Goal: Task Accomplishment & Management: Use online tool/utility

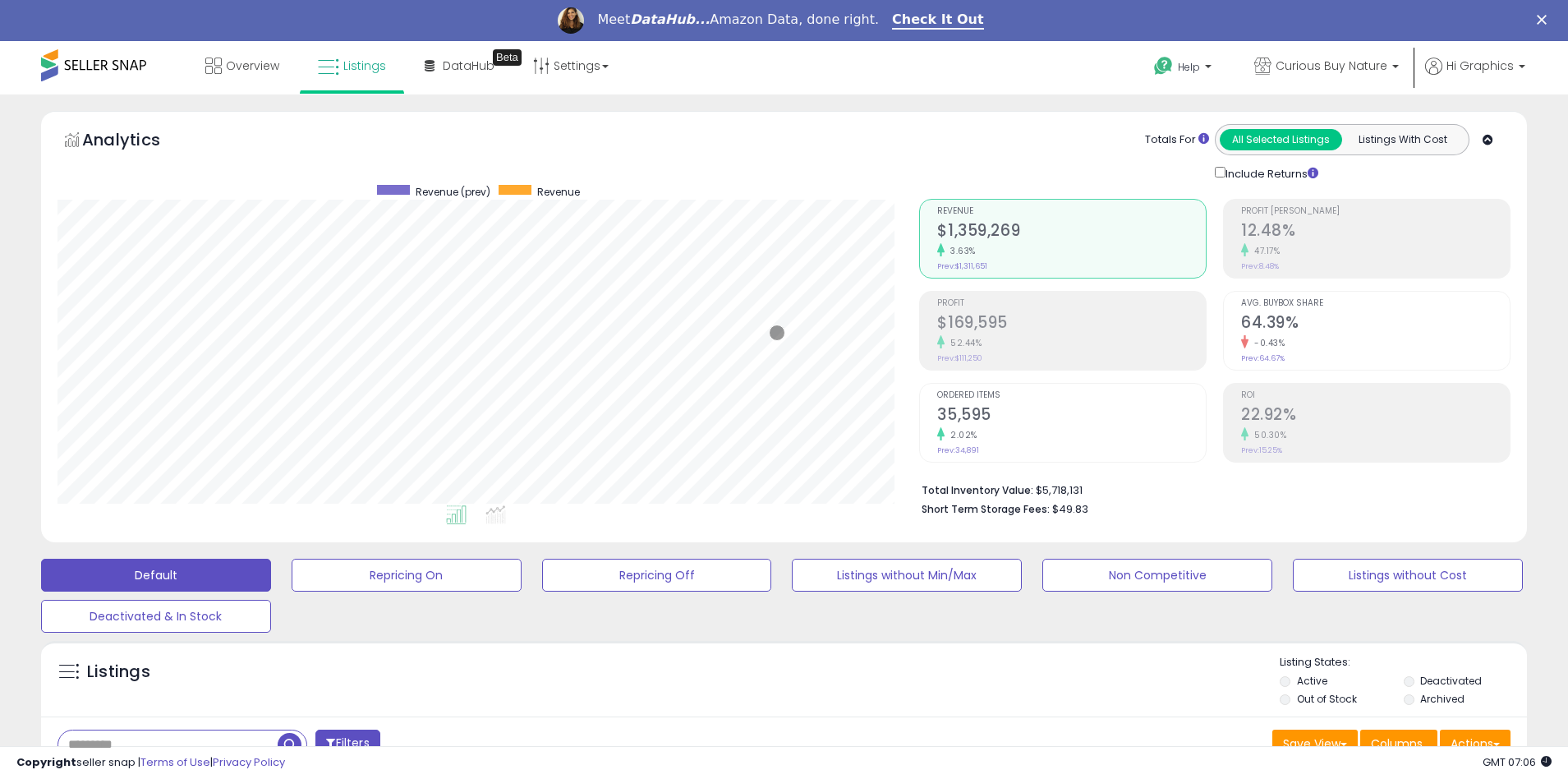
scroll to position [337, 862]
click at [1335, 66] on span "Curious Buy Nature" at bounding box center [1331, 66] width 112 height 16
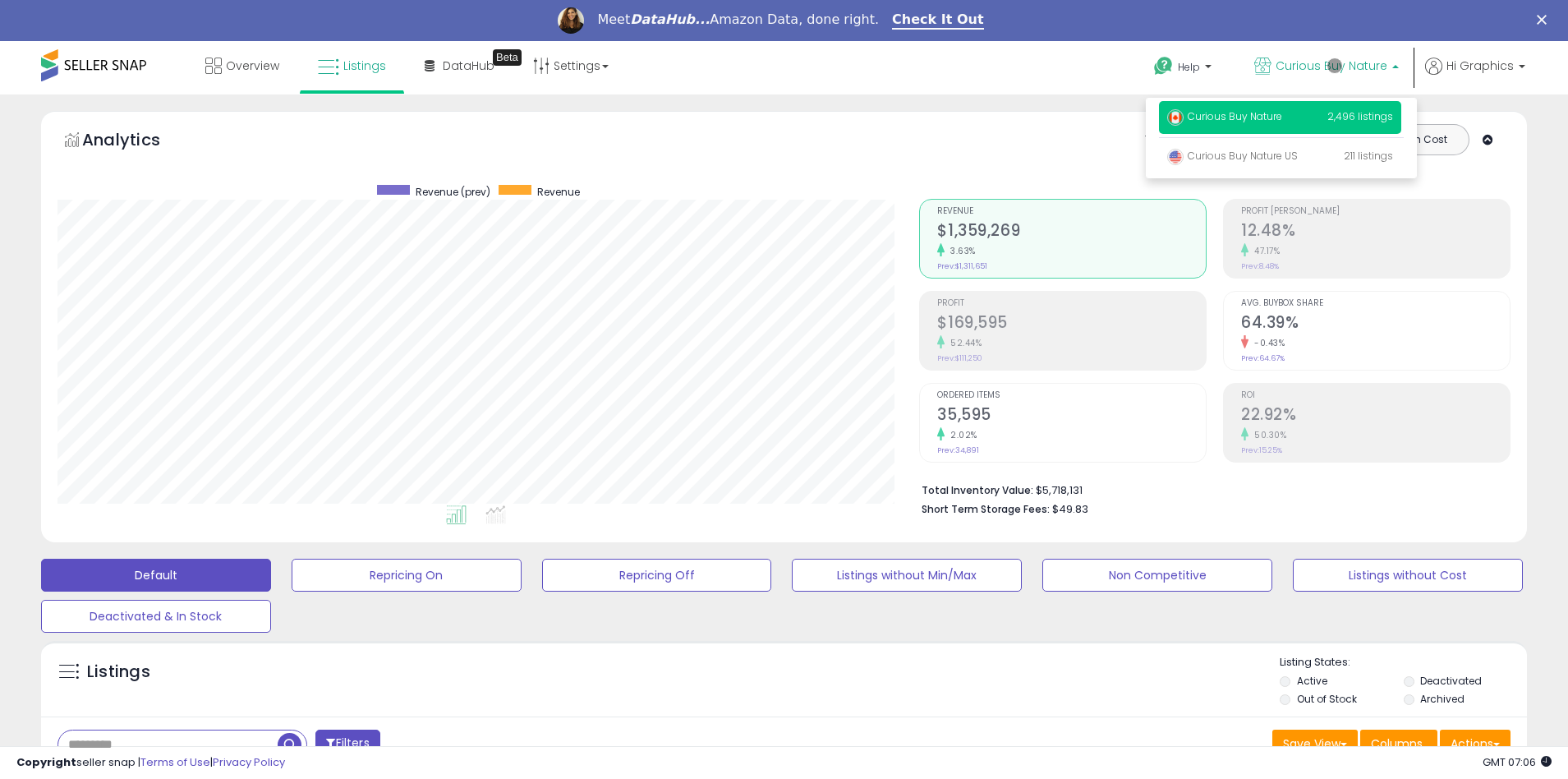
click at [1283, 119] on p "Curious Buy Nature 2,496 listings" at bounding box center [1279, 117] width 243 height 33
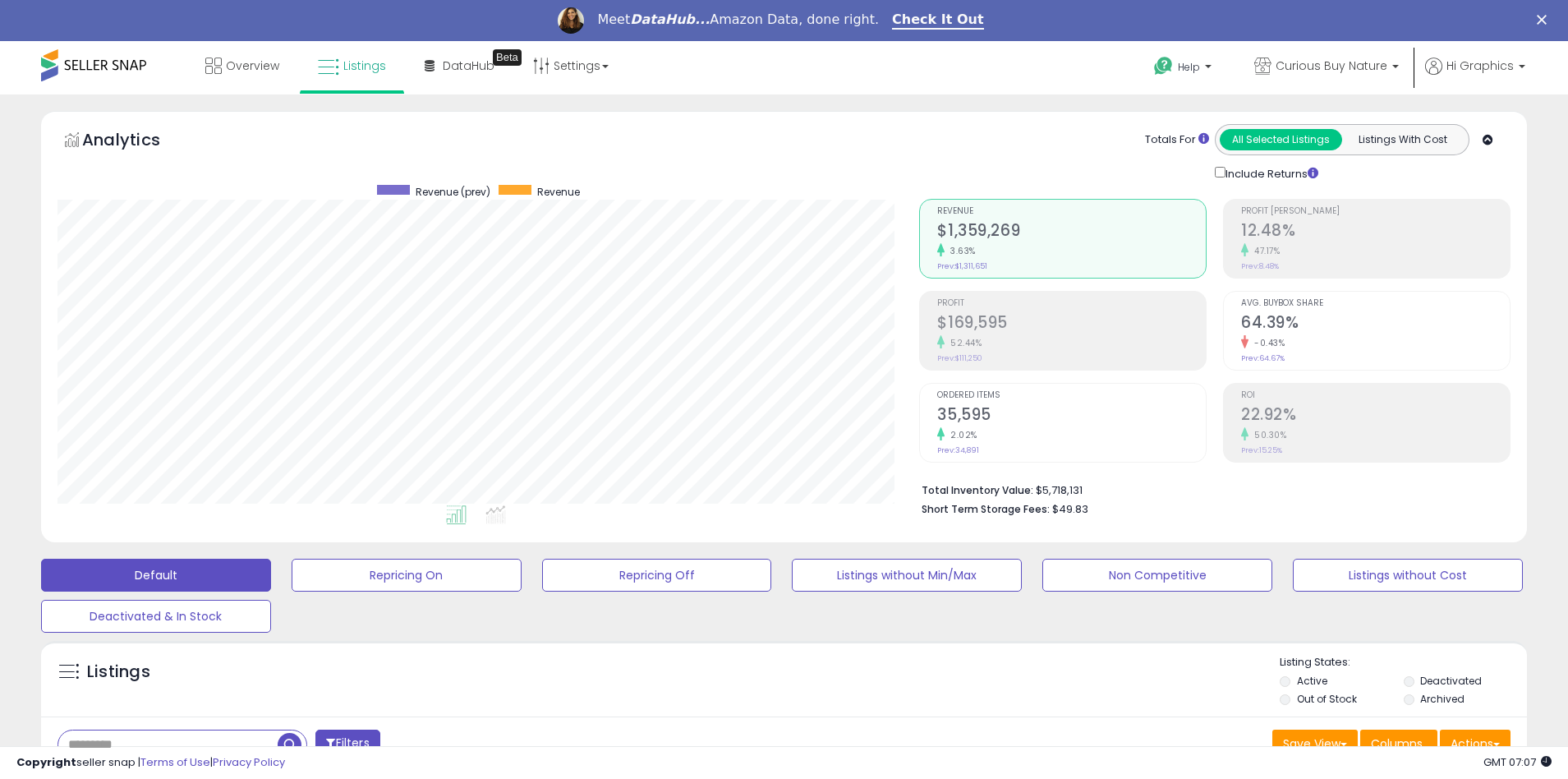
scroll to position [397, 0]
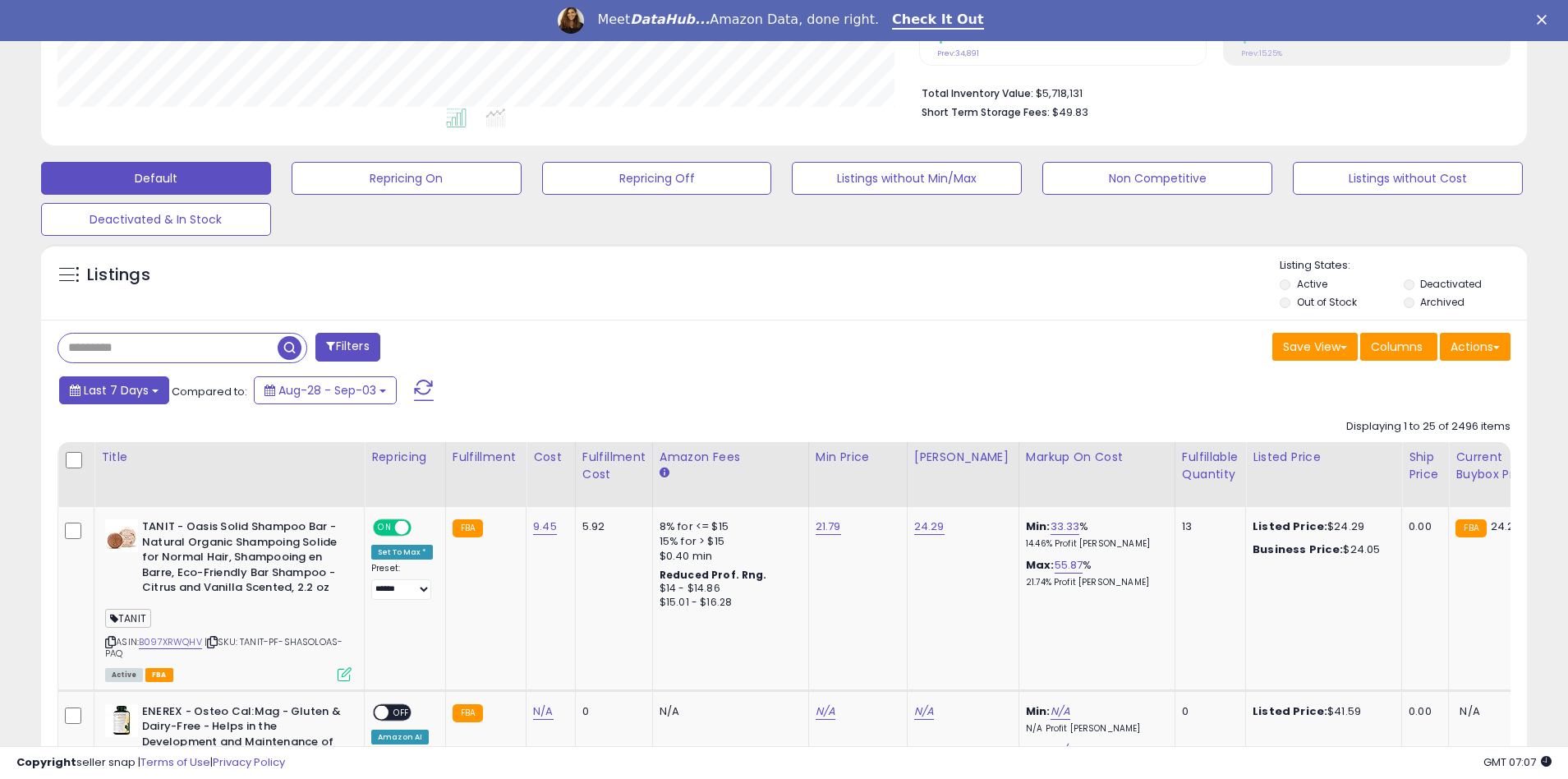
click at [113, 389] on span "Last 7 Days" at bounding box center [116, 390] width 65 height 16
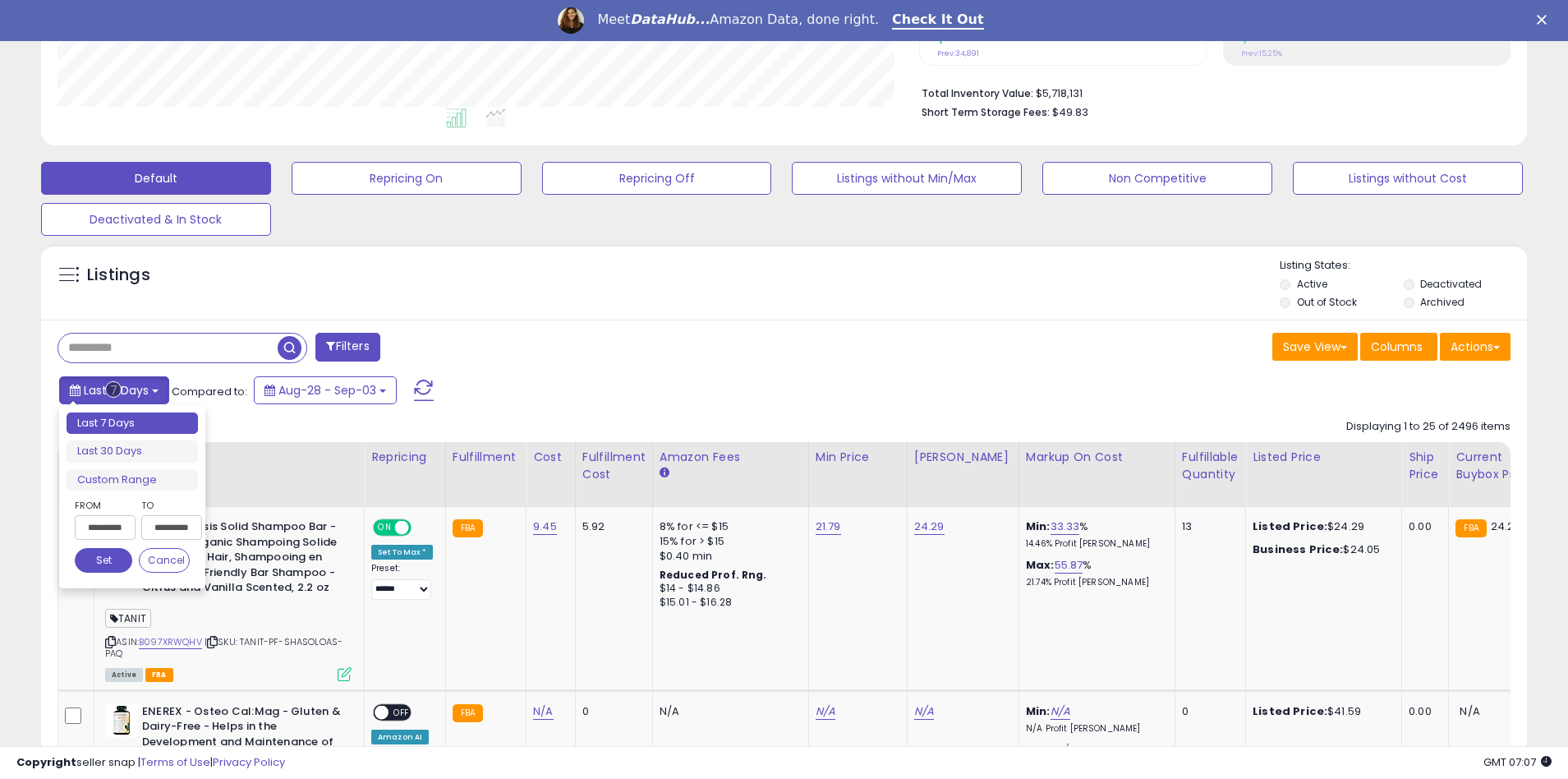
type input "**********"
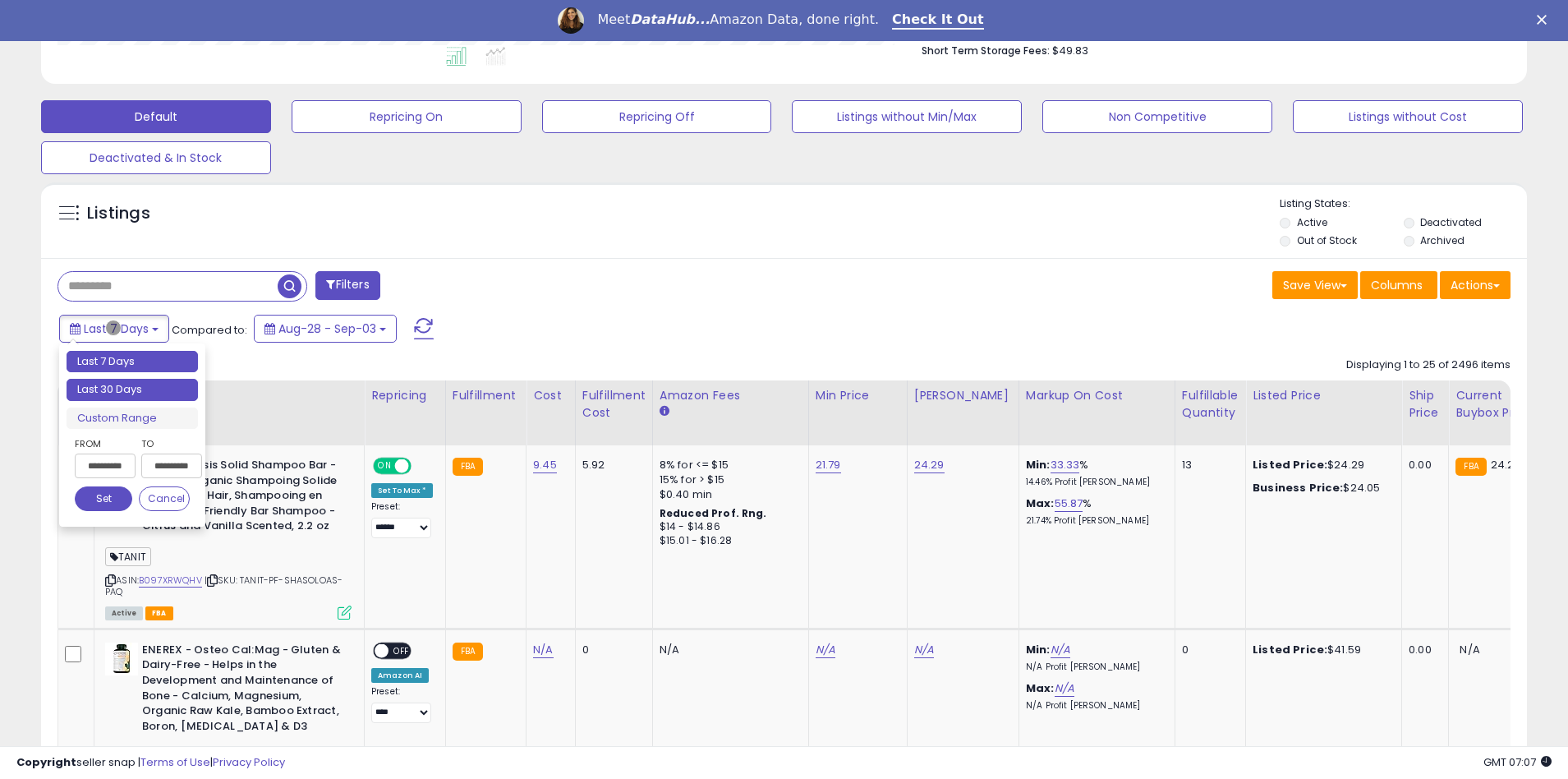
click at [132, 389] on li "Last 30 Days" at bounding box center [132, 390] width 131 height 22
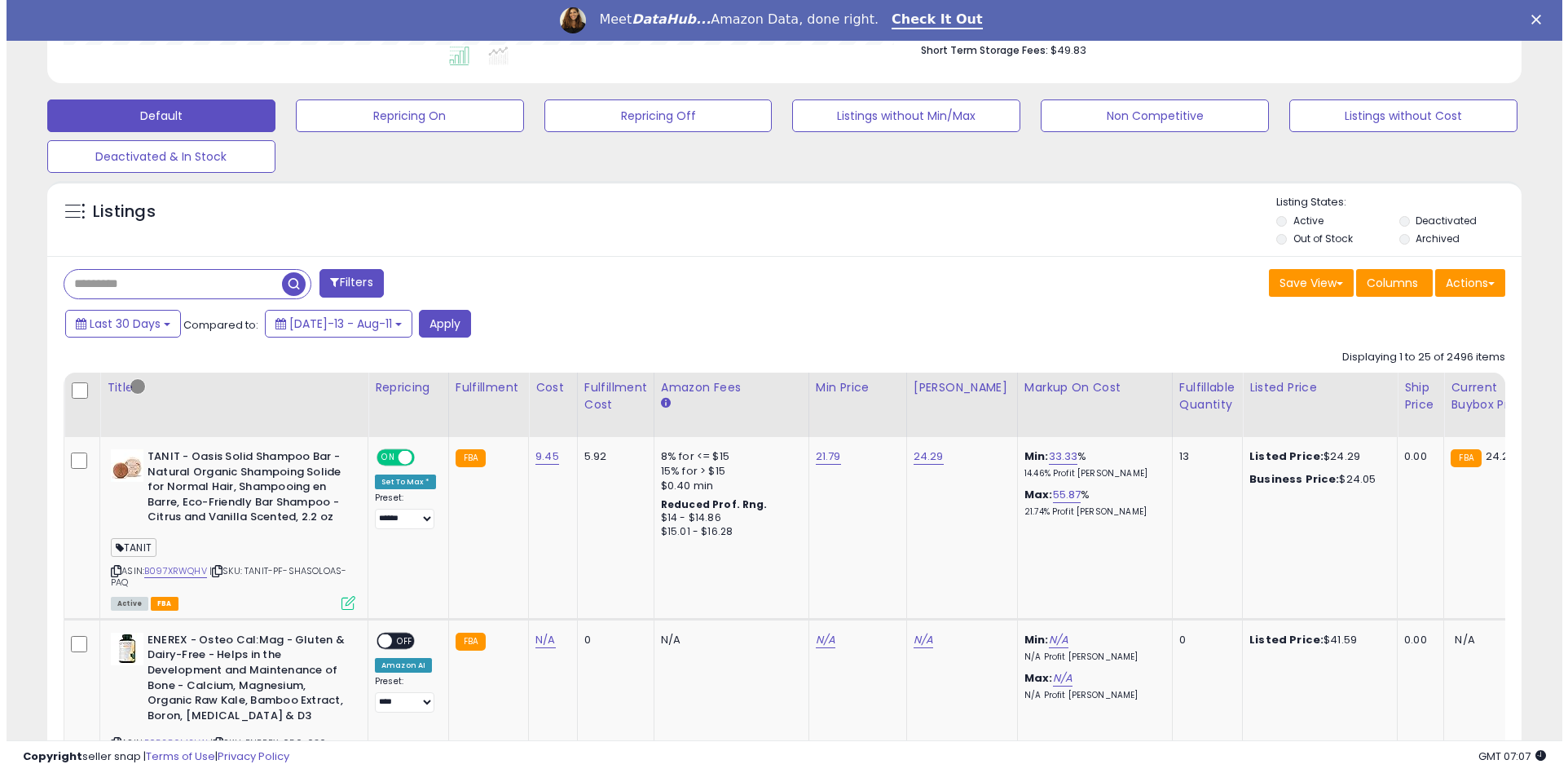
scroll to position [351, 0]
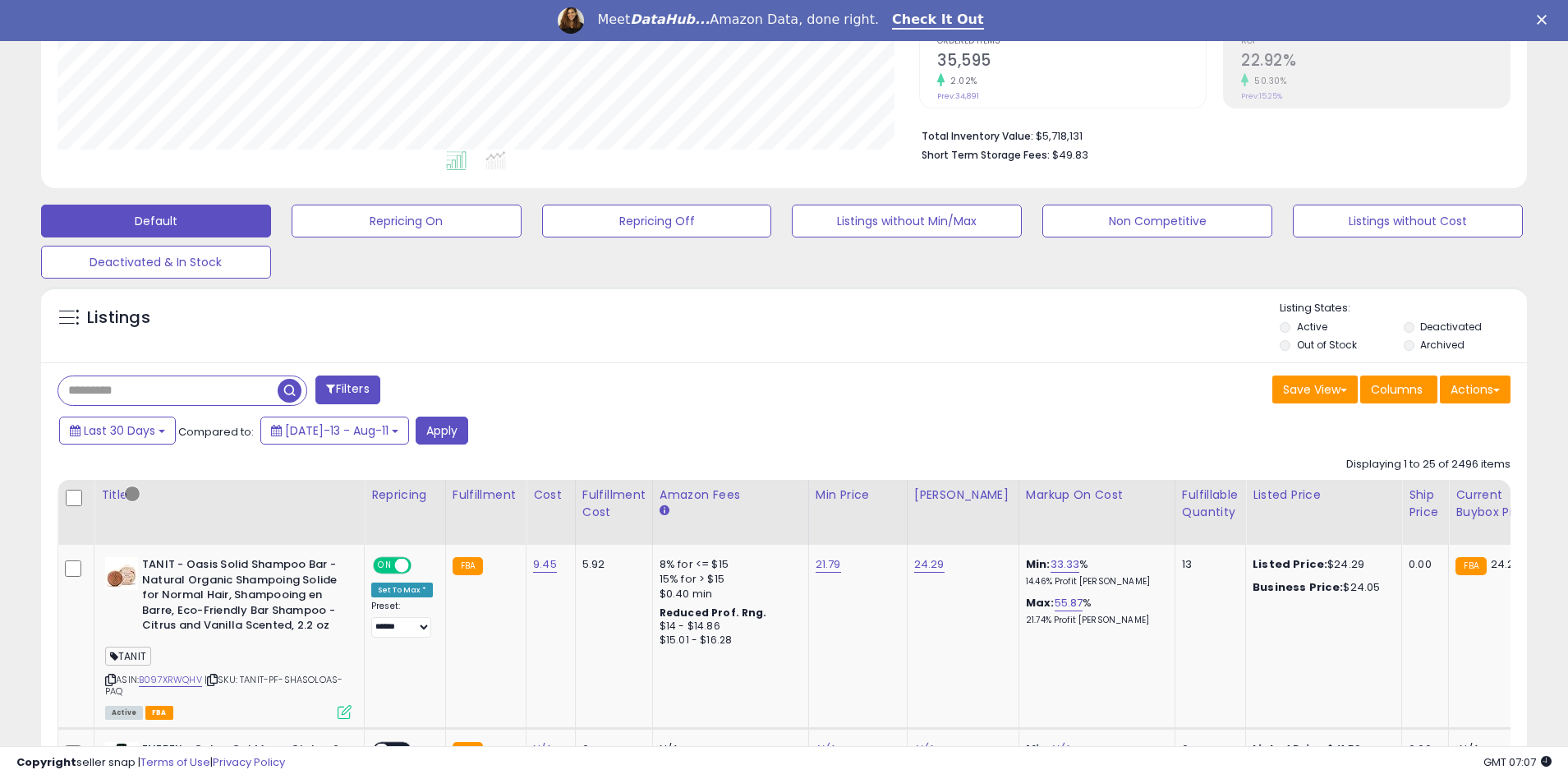
click at [349, 389] on button "Filters" at bounding box center [346, 390] width 64 height 29
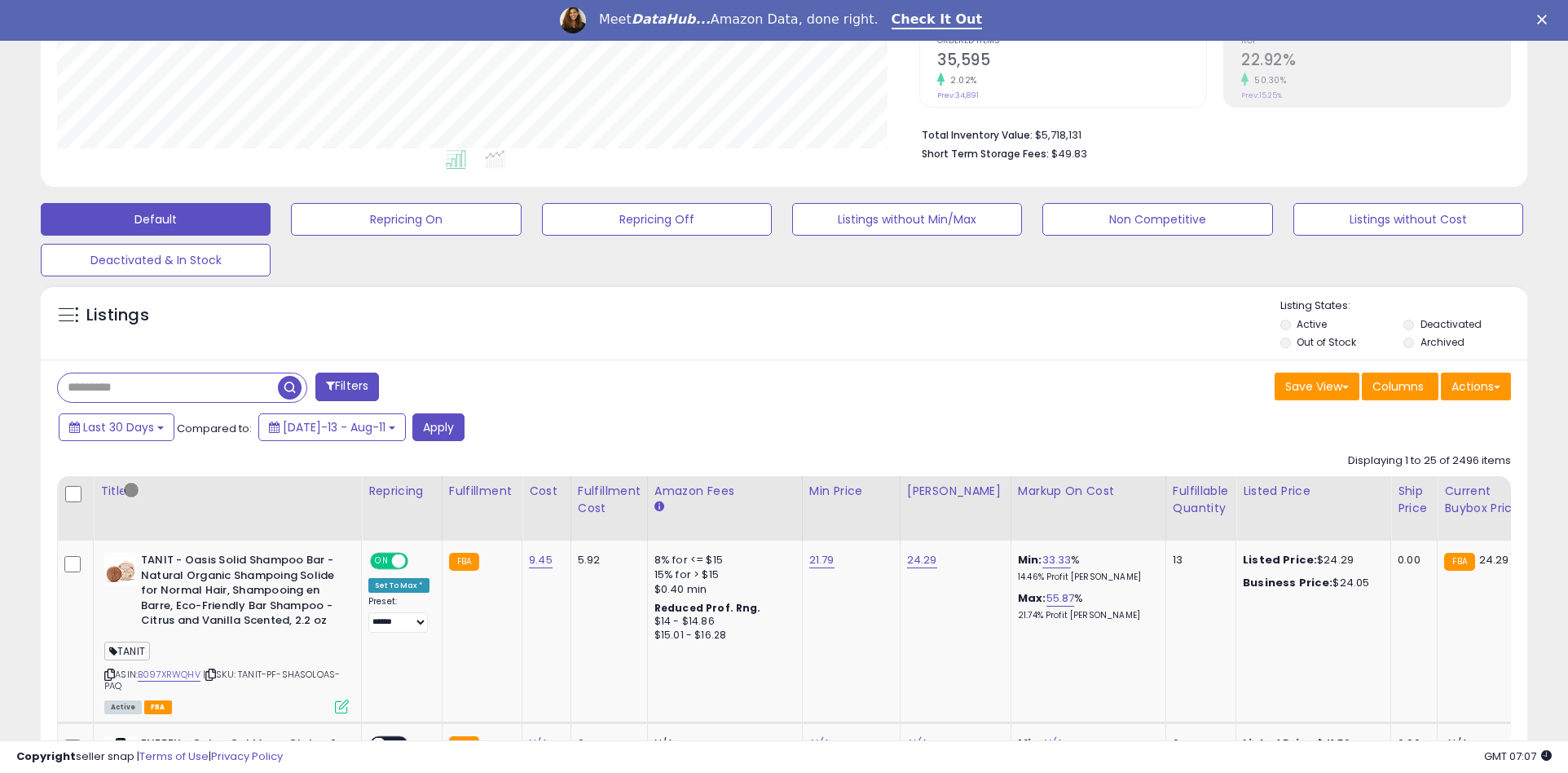
scroll to position [335, 863]
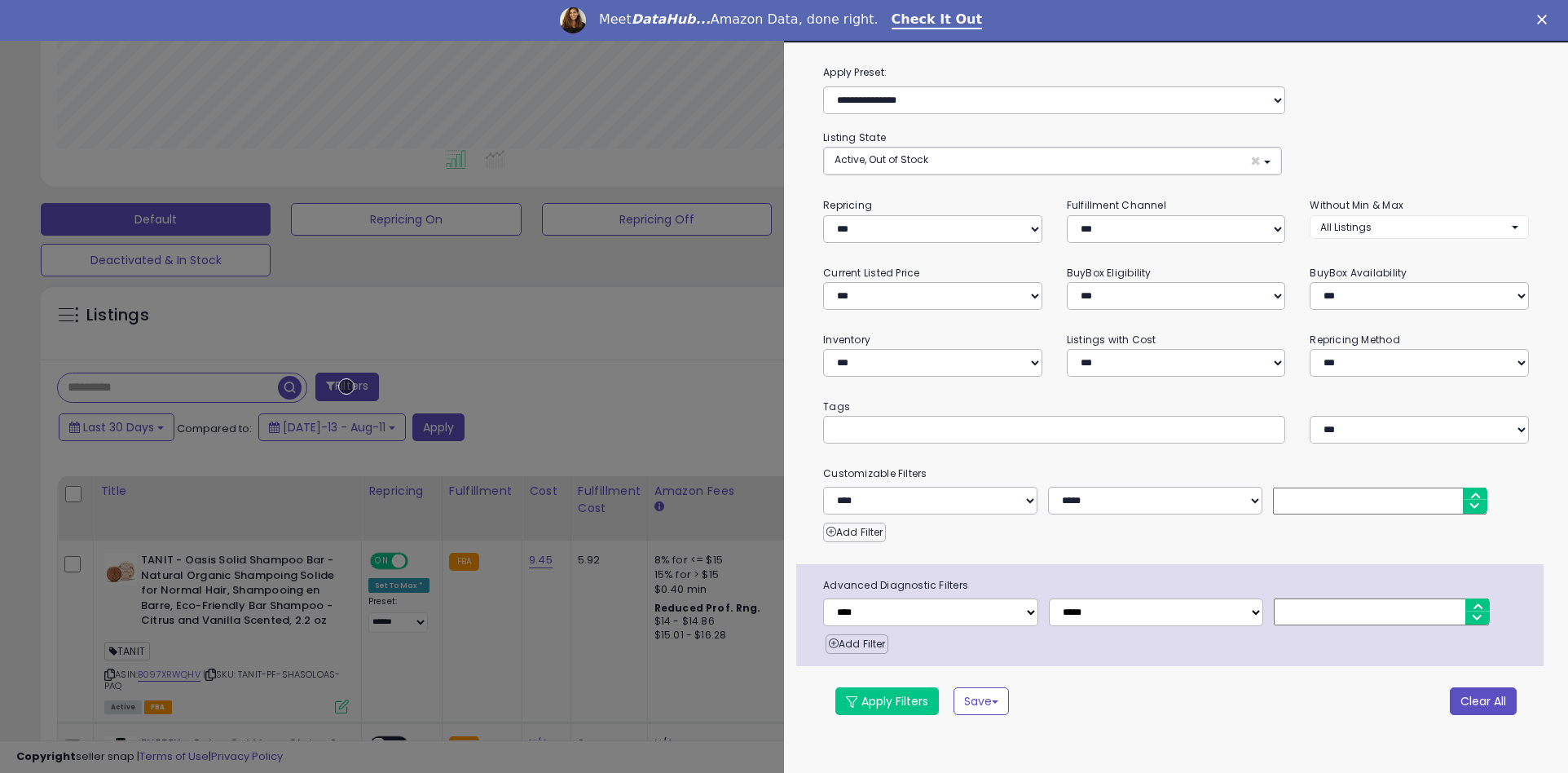
click at [1483, 700] on button "Clear All" at bounding box center [1483, 700] width 67 height 28
select select "*"
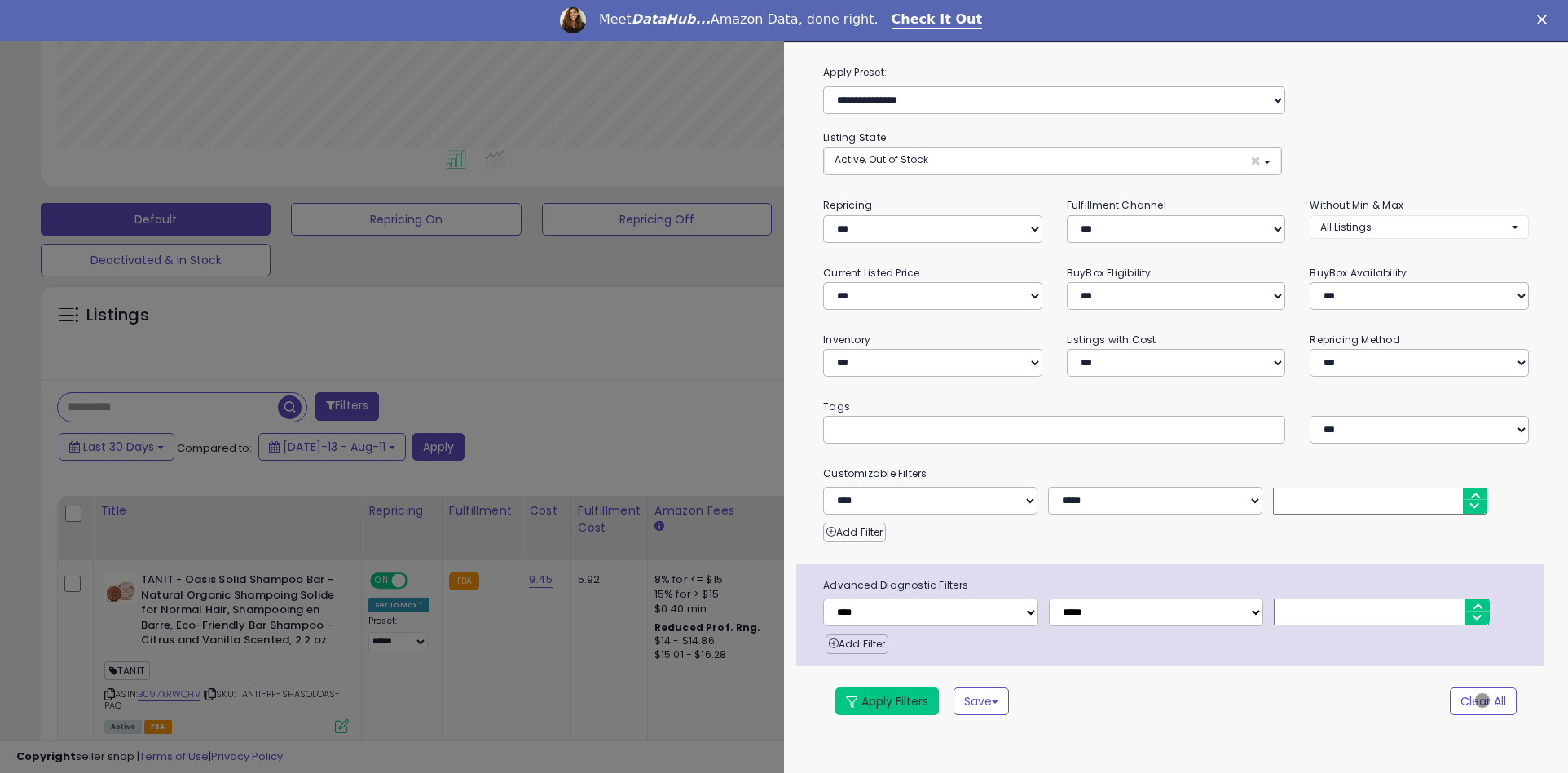
click at [888, 700] on button "Apply Filters" at bounding box center [887, 700] width 104 height 28
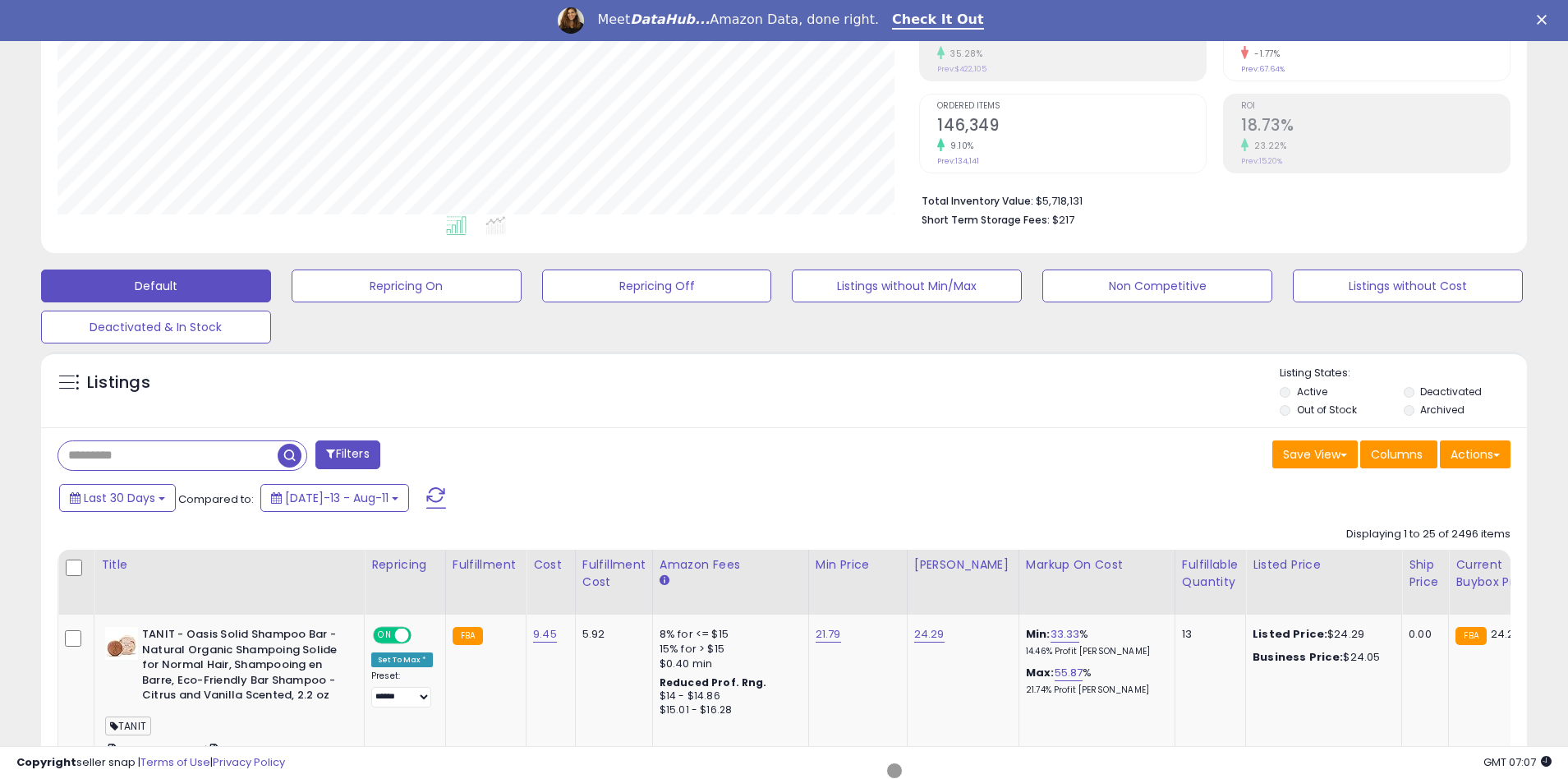
scroll to position [352, 0]
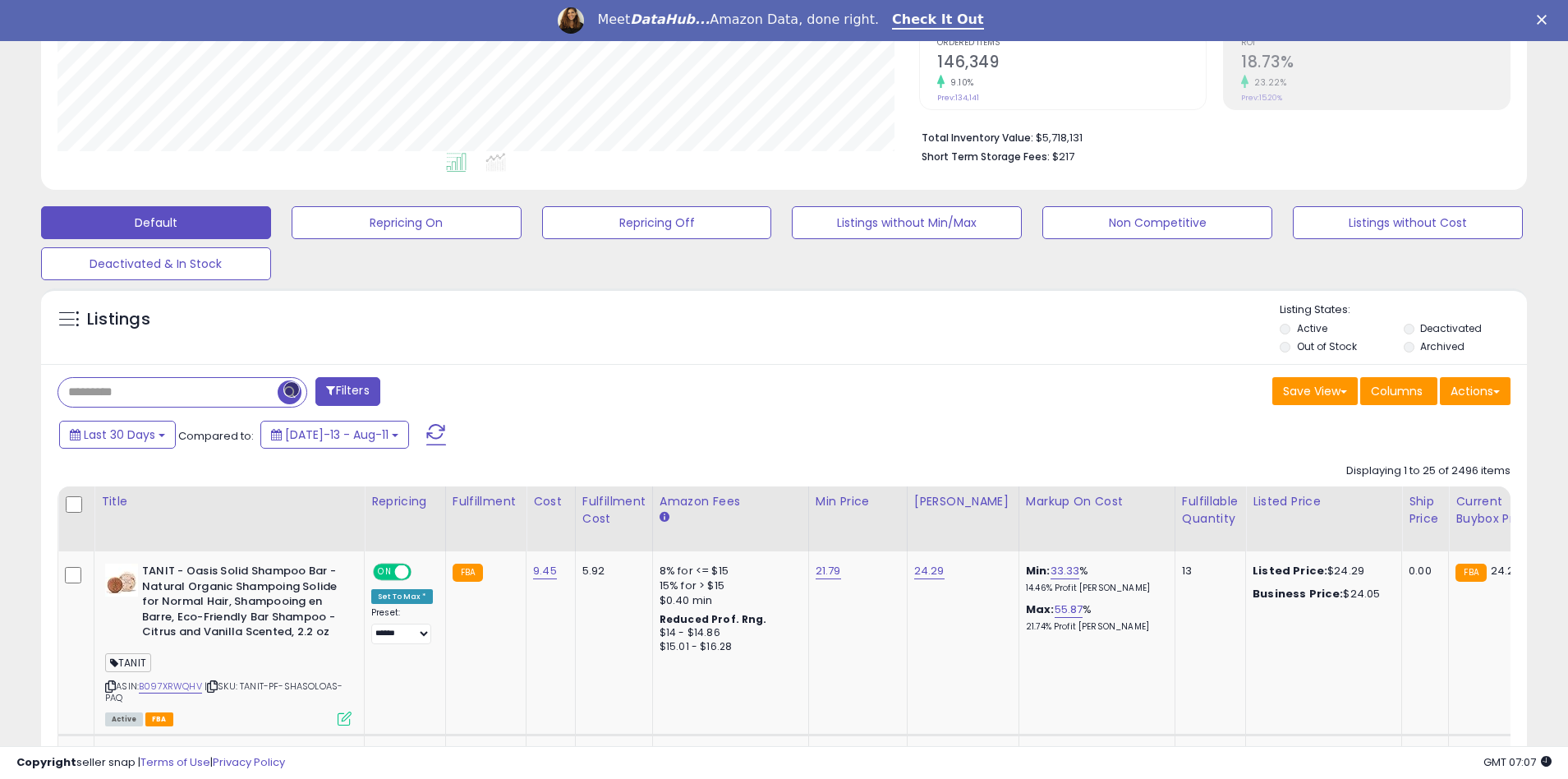
click at [292, 389] on span "button" at bounding box center [289, 392] width 24 height 24
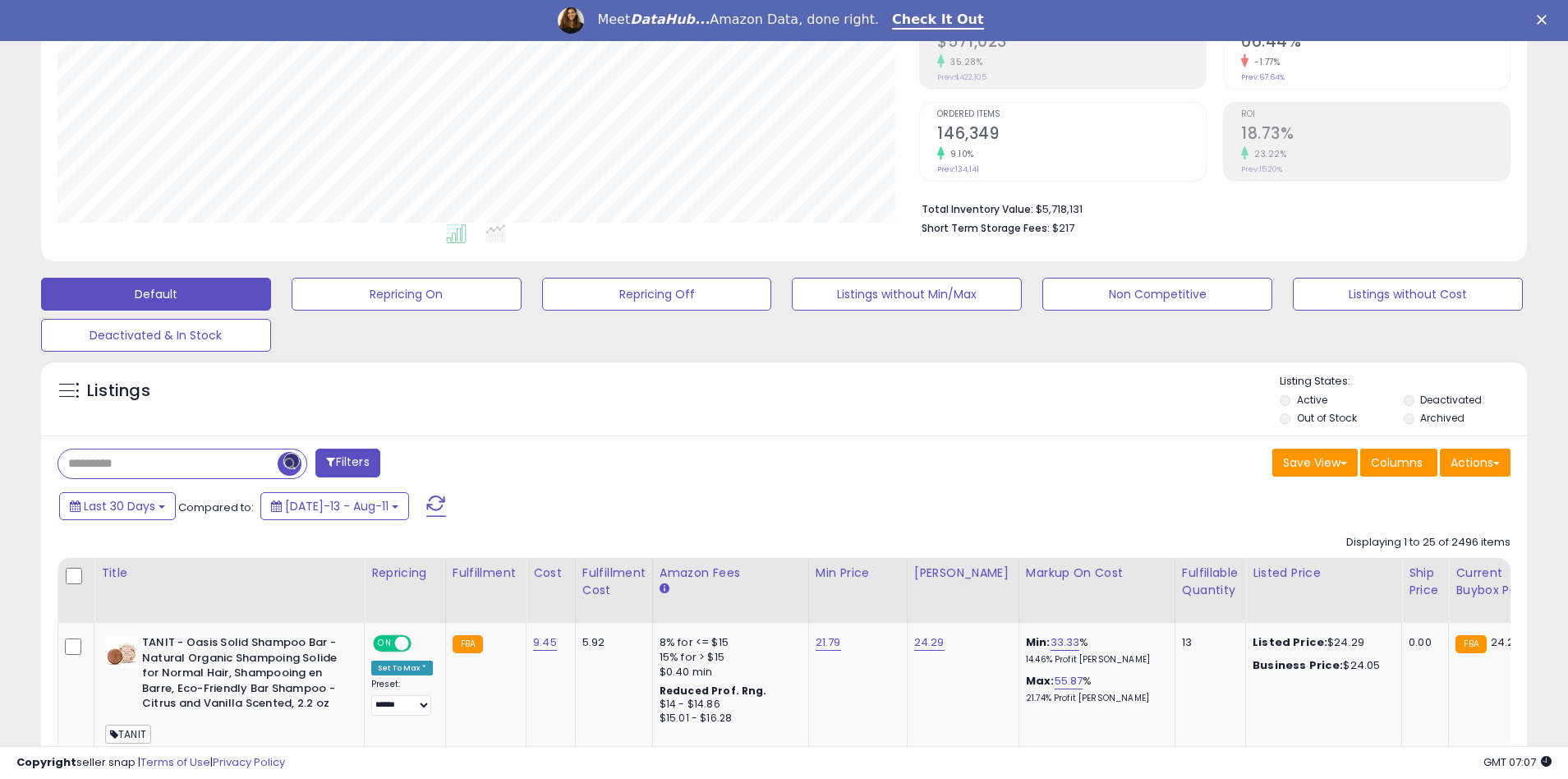
scroll to position [353, 0]
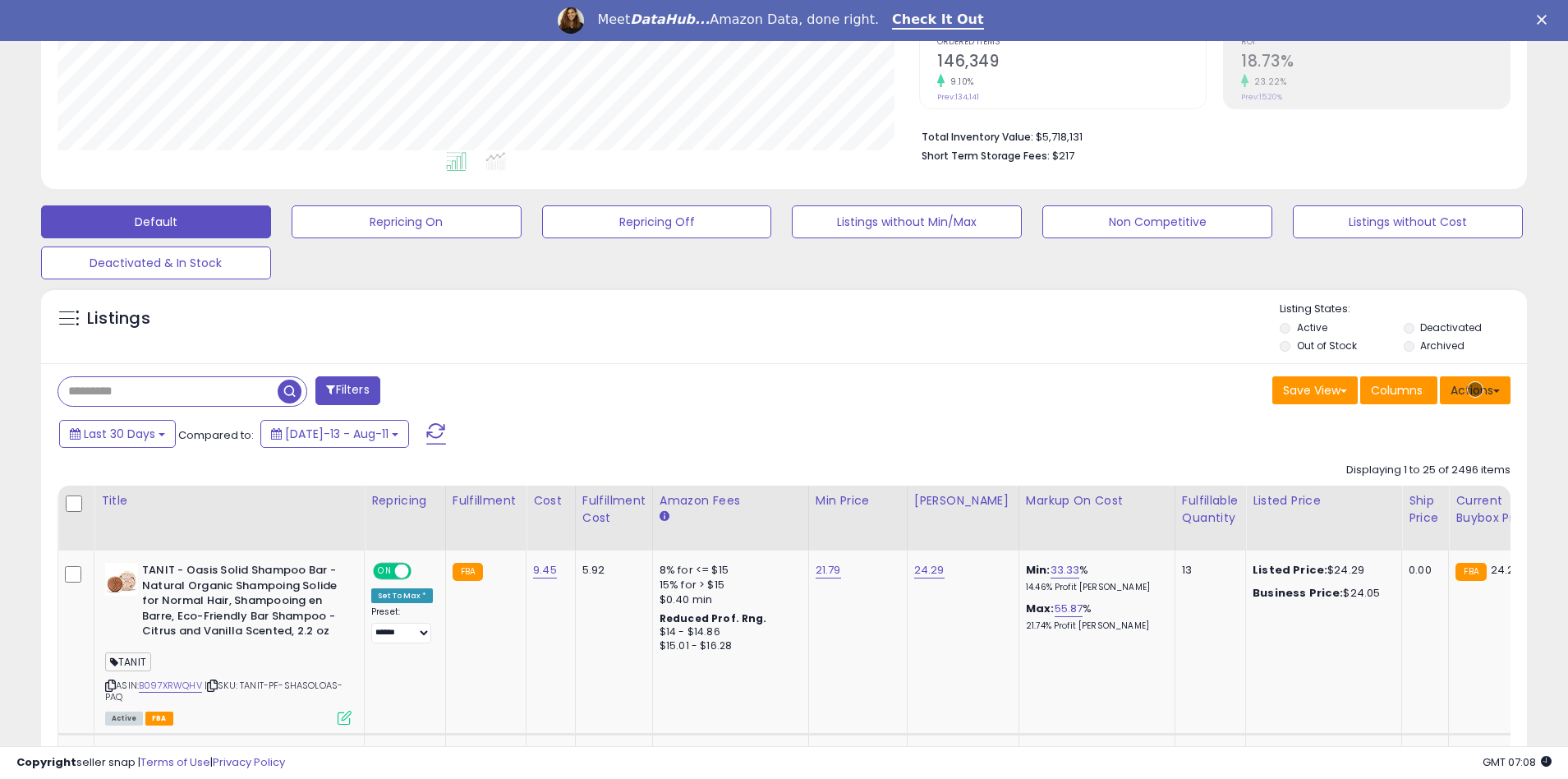
click at [1475, 389] on button "Actions" at bounding box center [1474, 390] width 71 height 28
click at [1408, 495] on link "Export All Columns" at bounding box center [1408, 495] width 180 height 26
